Goal: Task Accomplishment & Management: Use online tool/utility

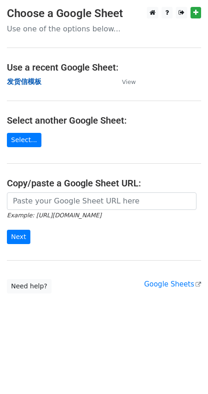
click at [13, 81] on strong "发货信模板" at bounding box center [24, 81] width 35 height 8
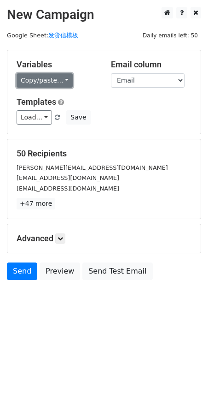
click at [36, 85] on link "Copy/paste..." at bounding box center [45, 80] width 56 height 14
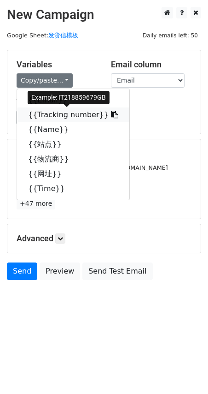
click at [48, 117] on link "{{Tracking number}}" at bounding box center [73, 114] width 112 height 15
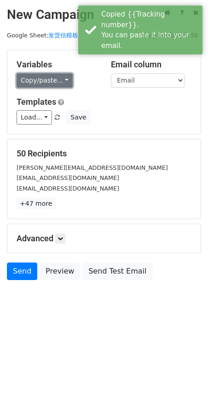
click at [50, 82] on link "Copy/paste..." at bounding box center [45, 80] width 56 height 14
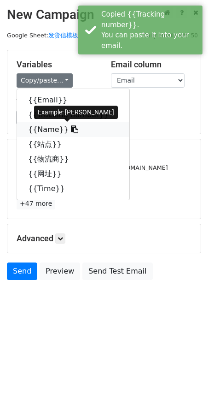
click at [45, 128] on link "{{Name}}" at bounding box center [73, 129] width 112 height 15
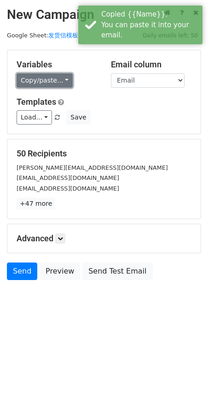
click at [30, 77] on link "Copy/paste..." at bounding box center [45, 80] width 56 height 14
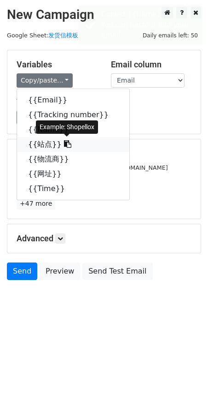
click at [42, 147] on link "{{站点}}" at bounding box center [73, 144] width 112 height 15
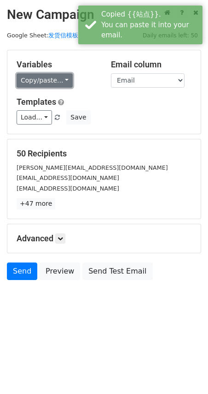
click at [39, 75] on link "Copy/paste..." at bounding box center [45, 80] width 56 height 14
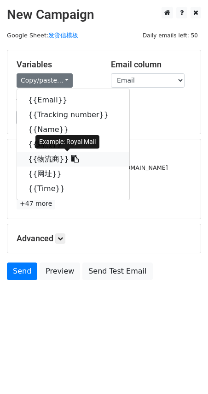
click at [46, 159] on link "{{物流商}}" at bounding box center [73, 159] width 112 height 15
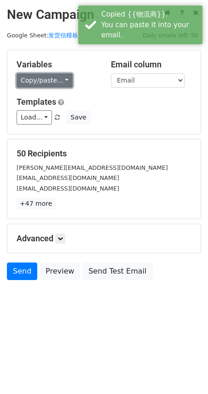
click at [42, 83] on link "Copy/paste..." at bounding box center [45, 80] width 56 height 14
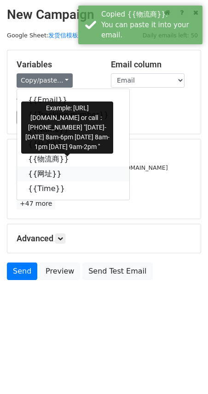
click at [41, 175] on link "{{网址}}" at bounding box center [73, 173] width 112 height 15
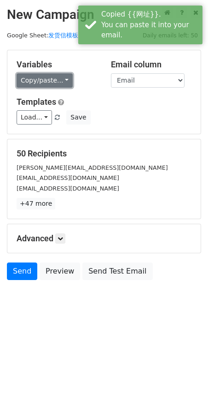
click at [40, 78] on link "Copy/paste..." at bounding box center [45, 80] width 56 height 14
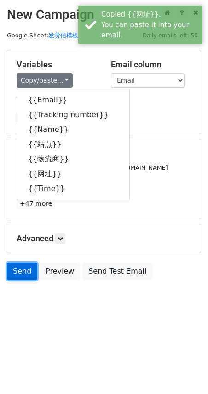
click at [25, 270] on link "Send" at bounding box center [22, 271] width 30 height 18
